Goal: Obtain resource: Download file/media

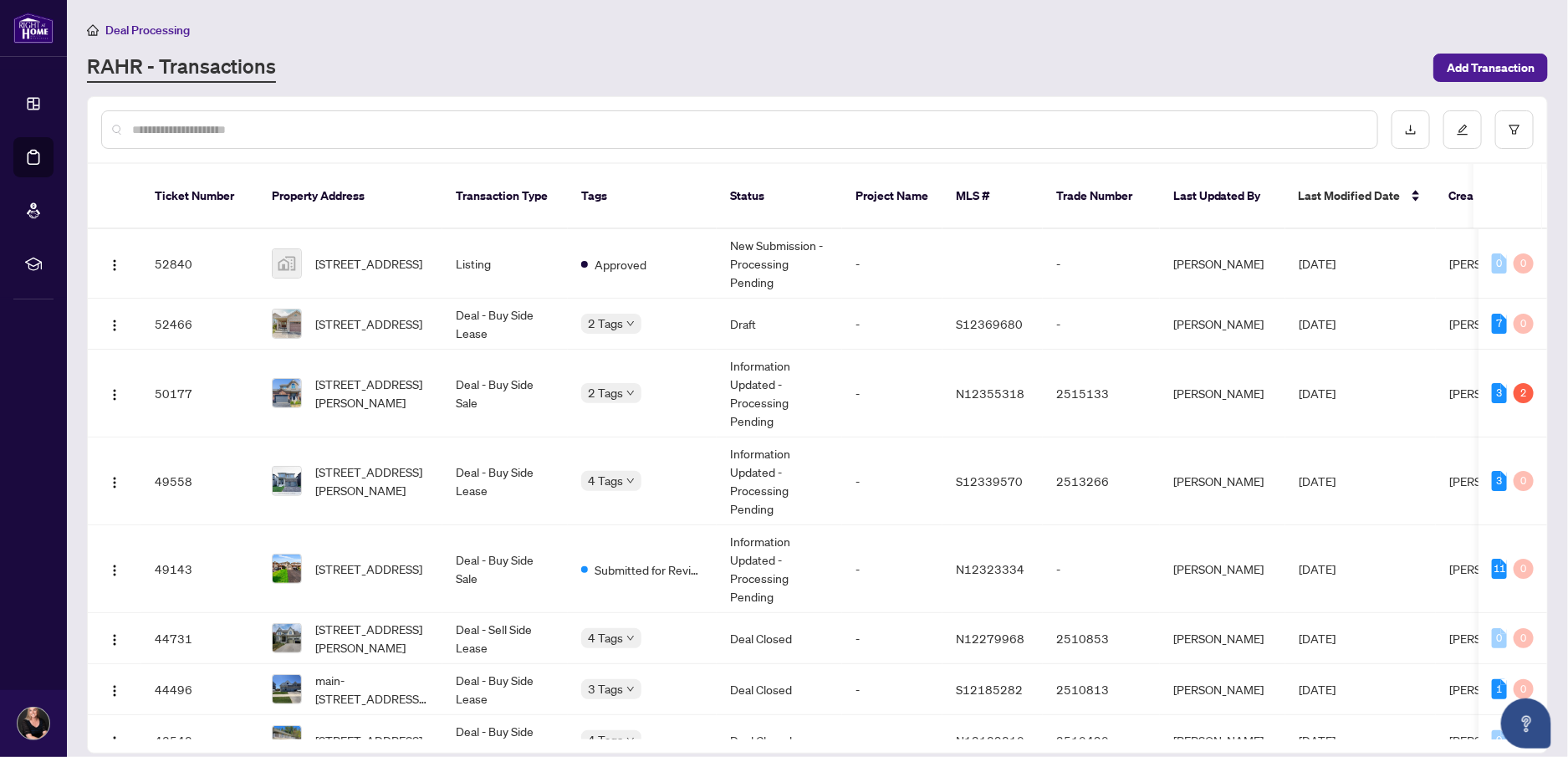
scroll to position [15, 0]
click at [369, 375] on span "[STREET_ADDRESS][PERSON_NAME]" at bounding box center [372, 393] width 114 height 37
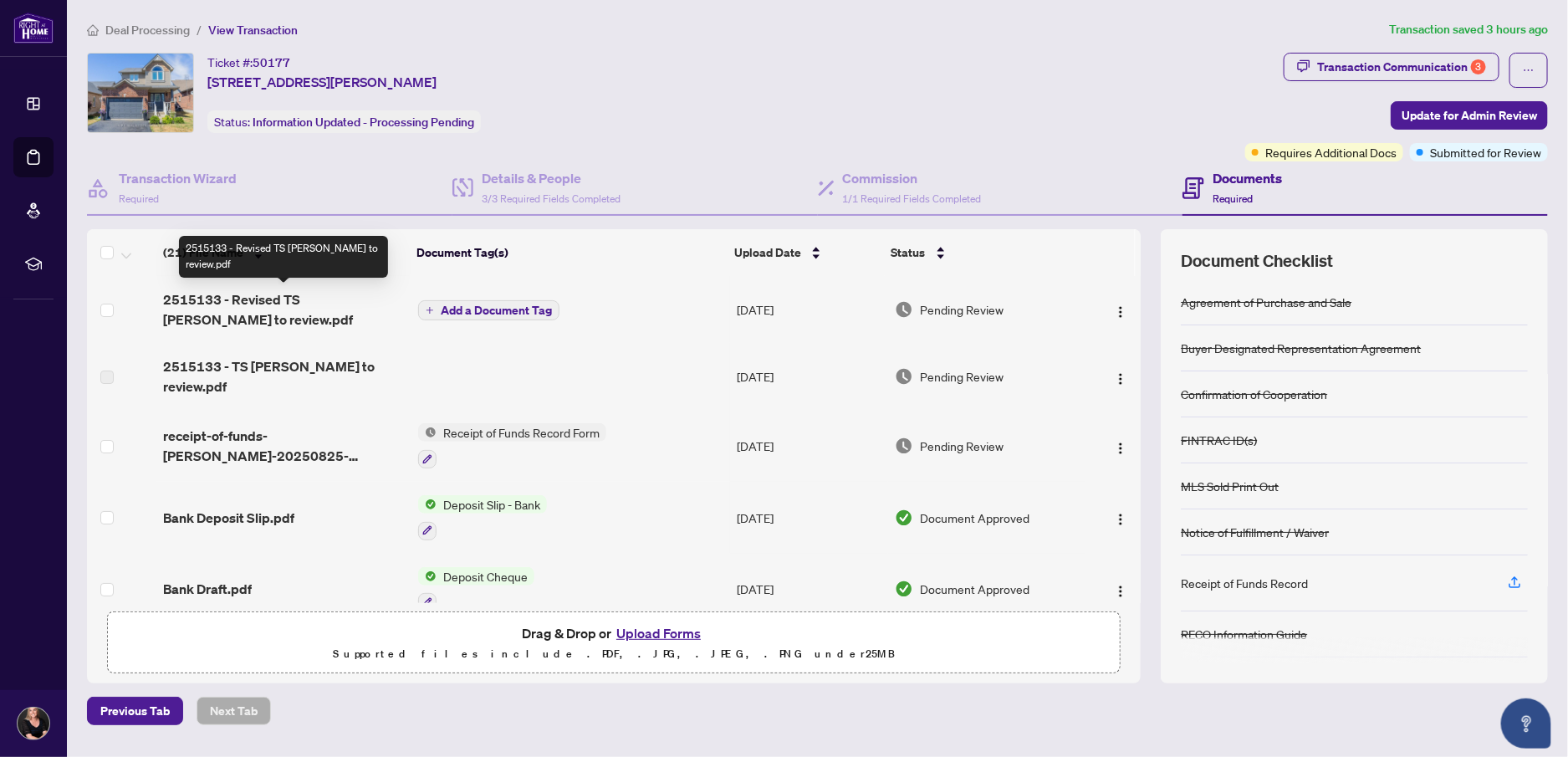
click at [303, 298] on span "2515133 - Revised TS [PERSON_NAME] to review.pdf" at bounding box center [284, 309] width 241 height 41
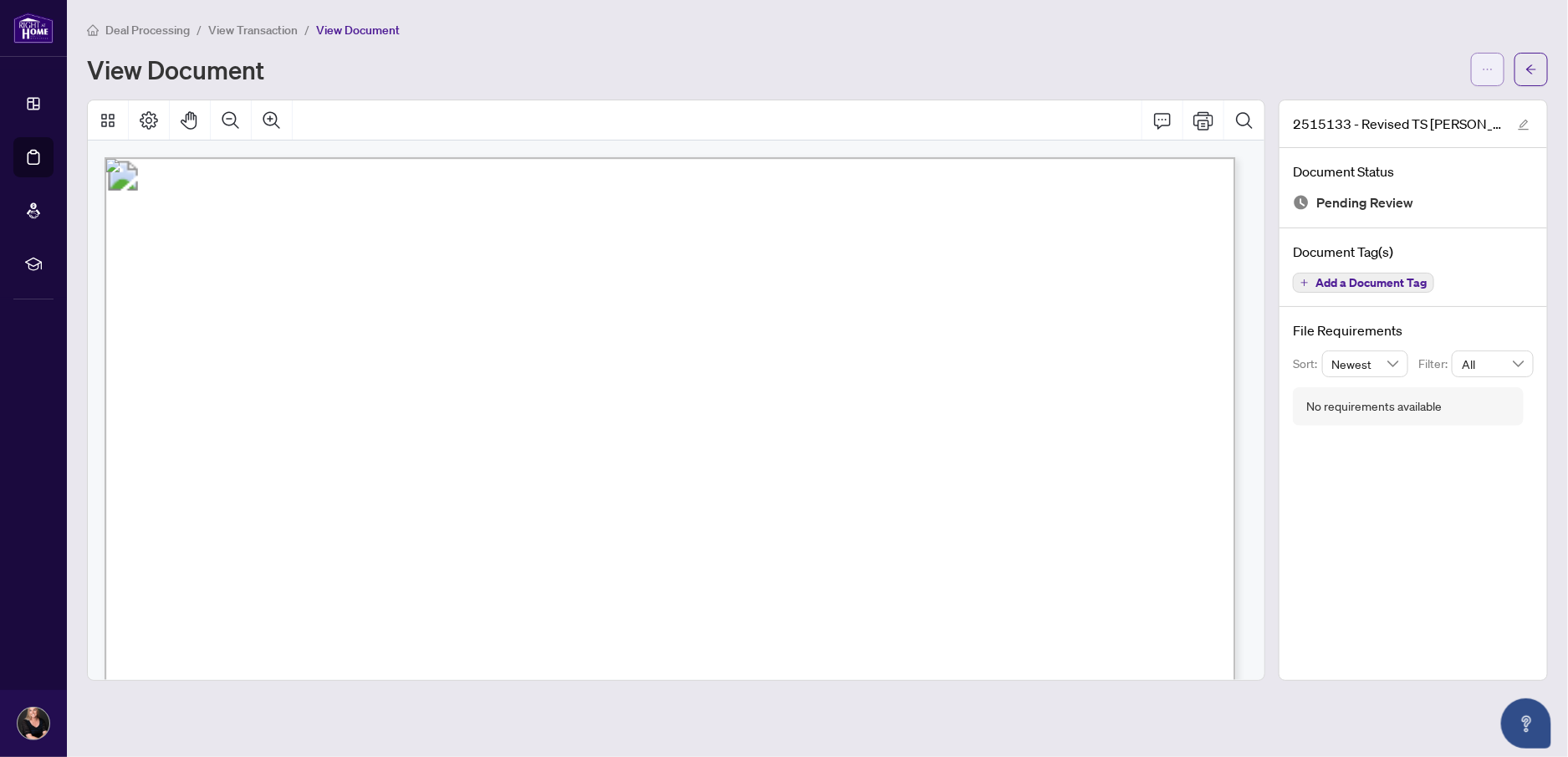
click at [1486, 63] on icon "ellipsis" at bounding box center [1488, 69] width 12 height 12
click at [1299, 48] on div "Deal Processing / View Transaction / View Document View Document" at bounding box center [817, 52] width 1460 height 66
click at [1487, 68] on icon "ellipsis" at bounding box center [1488, 69] width 12 height 12
click at [1417, 108] on span "Download" at bounding box center [1427, 105] width 127 height 19
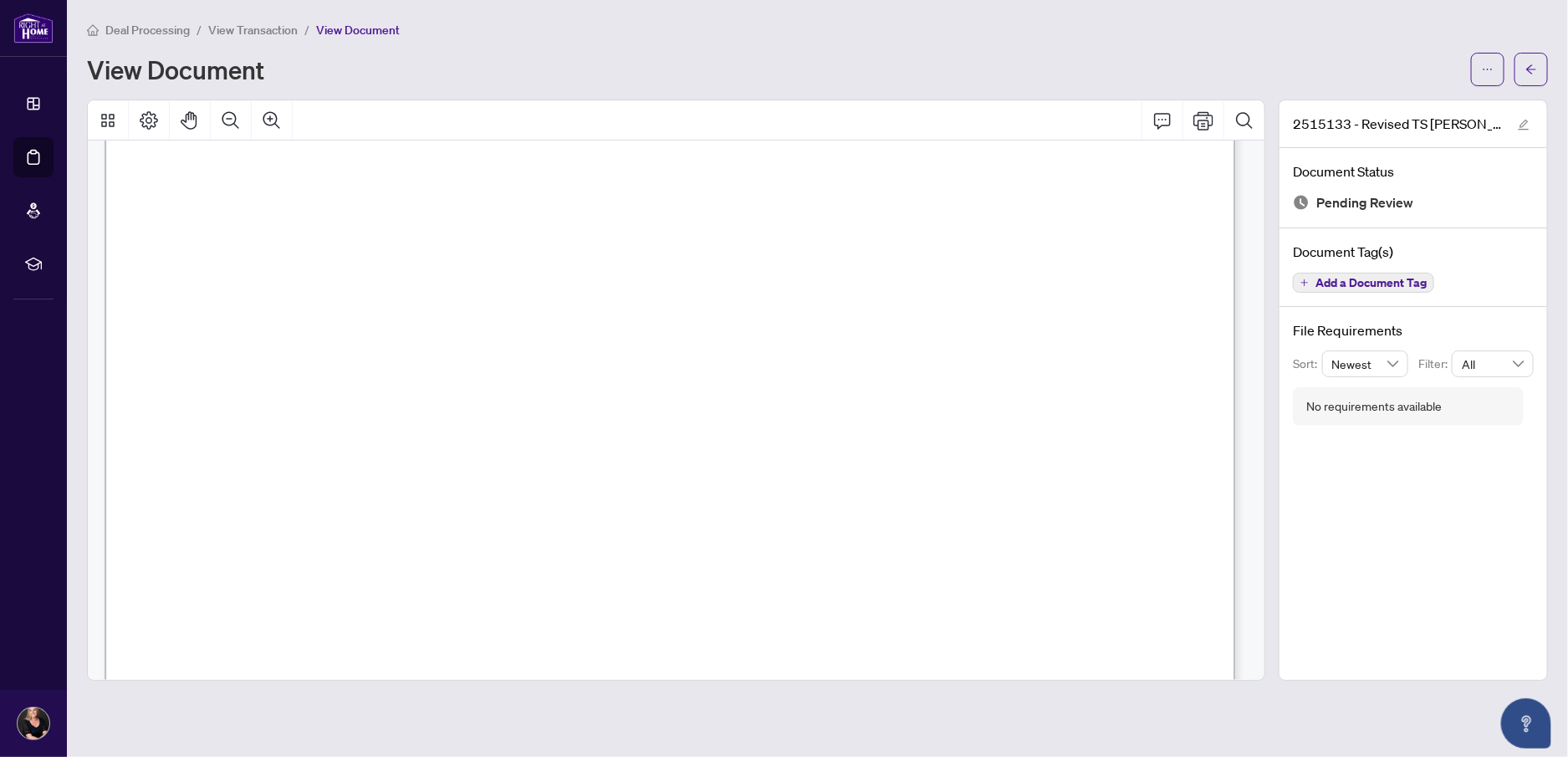
scroll to position [250, 0]
click at [1532, 70] on icon "arrow-left" at bounding box center [1531, 69] width 12 height 12
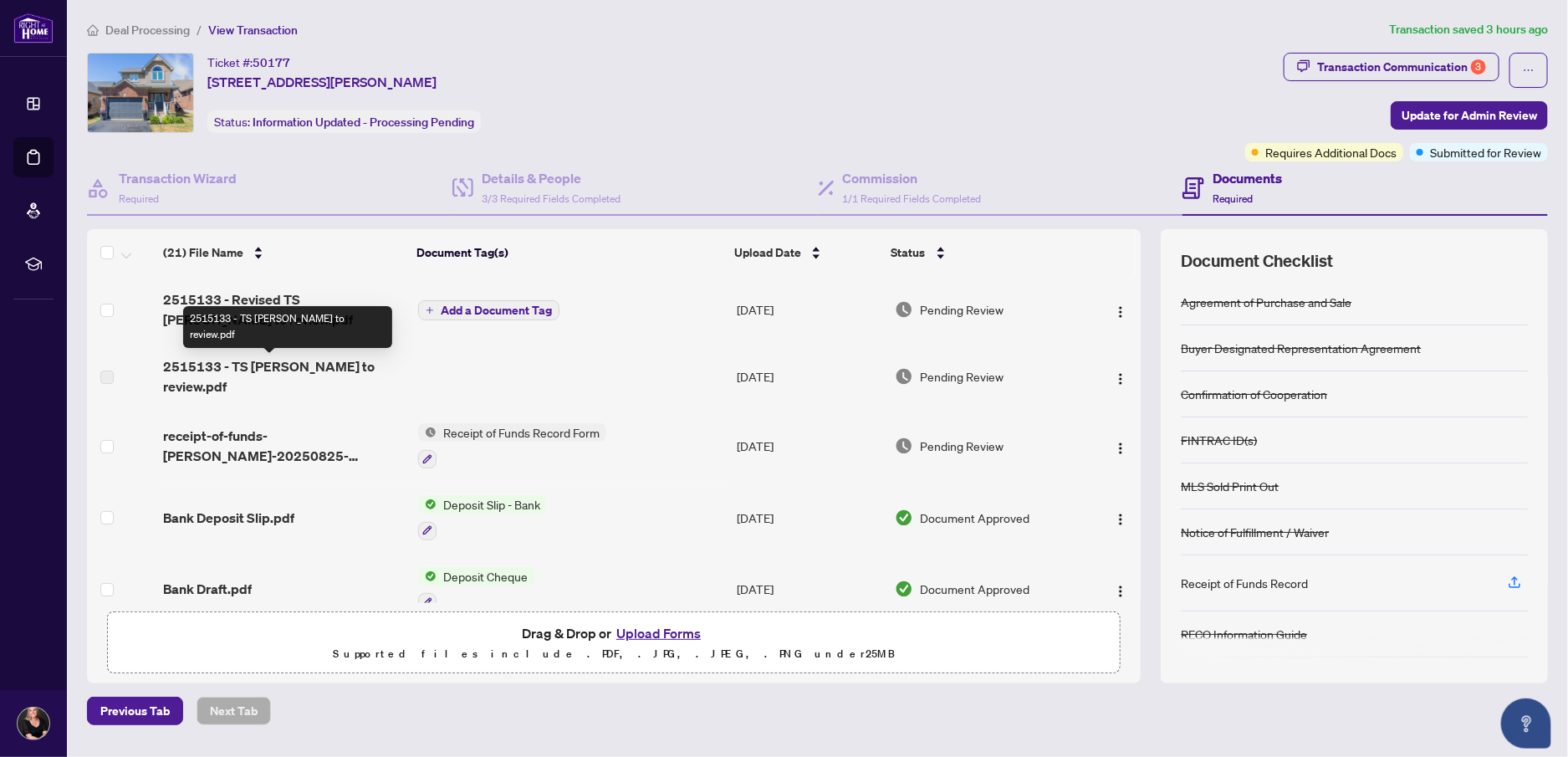
click at [232, 369] on span "2515133 - TS [PERSON_NAME] to review.pdf" at bounding box center [284, 376] width 241 height 41
click at [655, 632] on button "Upload Forms" at bounding box center [658, 633] width 94 height 22
